Goal: Information Seeking & Learning: Learn about a topic

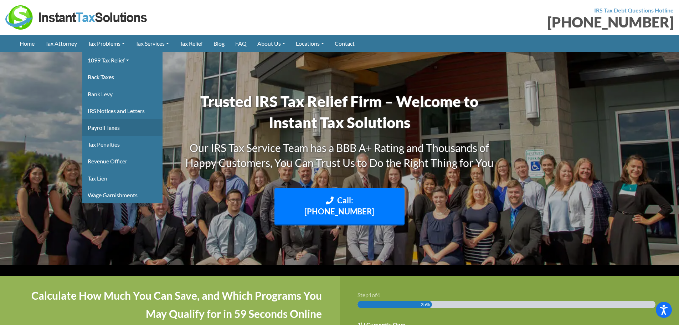
click at [115, 129] on link "Payroll Taxes" at bounding box center [122, 127] width 80 height 17
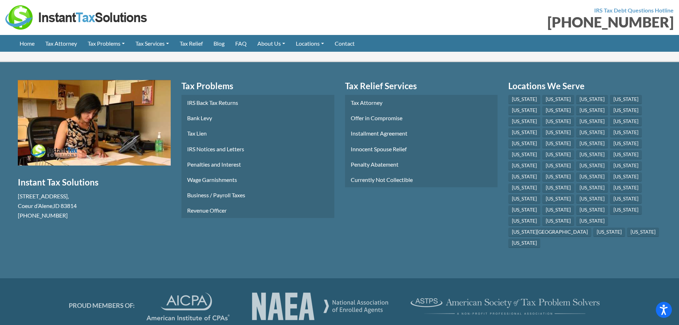
scroll to position [3030, 0]
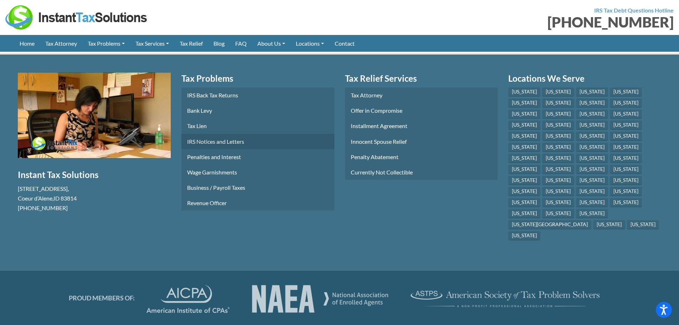
click at [232, 149] on link "IRS Notices and Letters" at bounding box center [257, 141] width 153 height 15
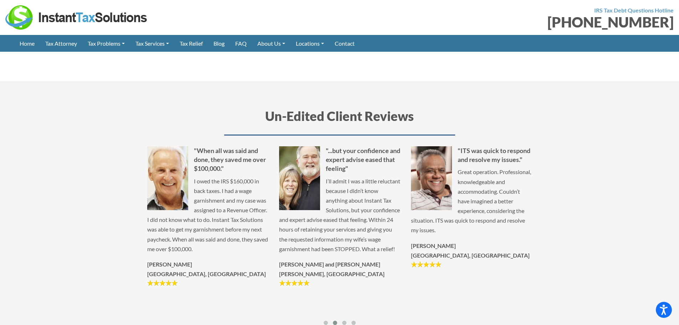
scroll to position [3814, 0]
